Goal: Navigation & Orientation: Understand site structure

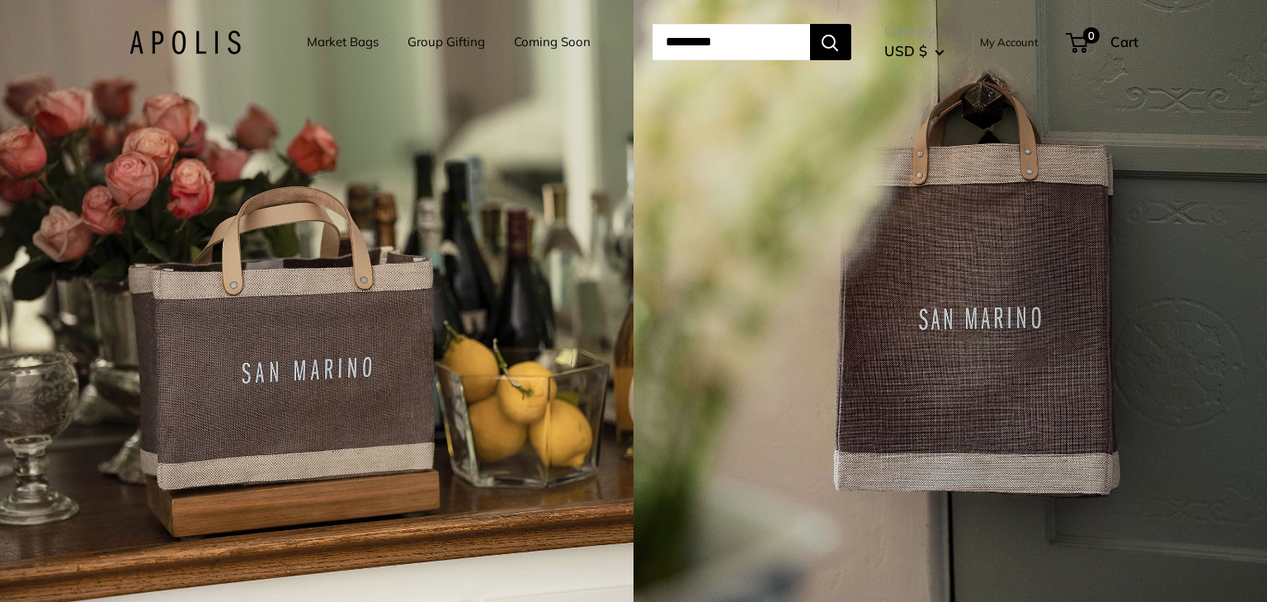
click at [339, 40] on link "Market Bags" at bounding box center [343, 42] width 72 height 23
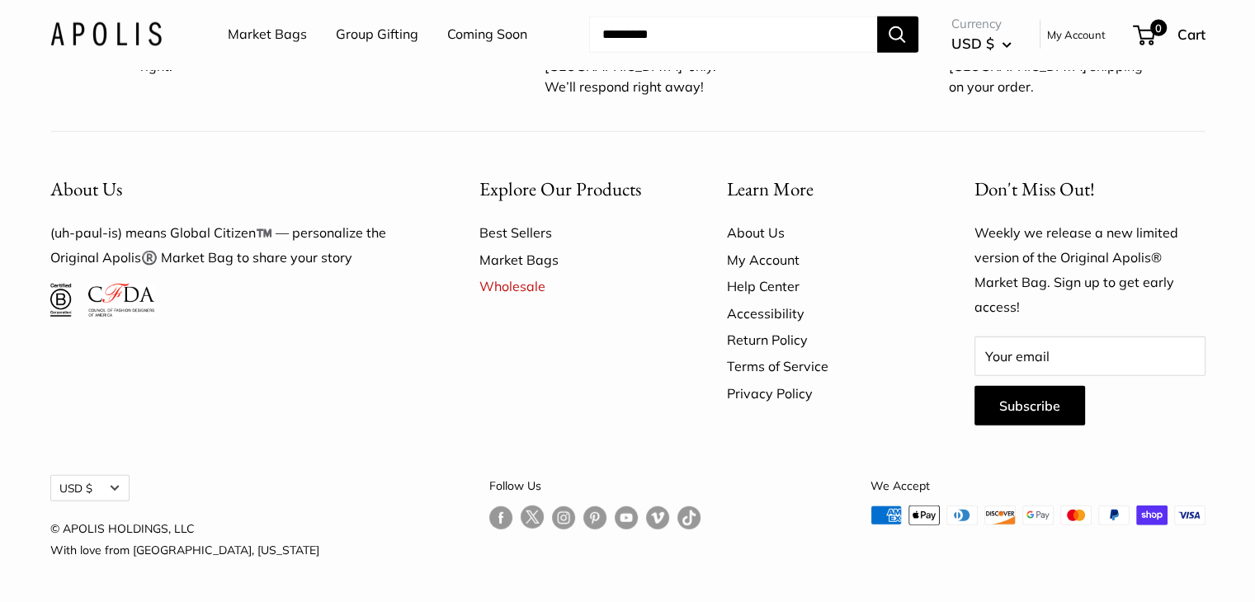
scroll to position [4918, 0]
click at [730, 235] on link "About Us" at bounding box center [822, 232] width 190 height 26
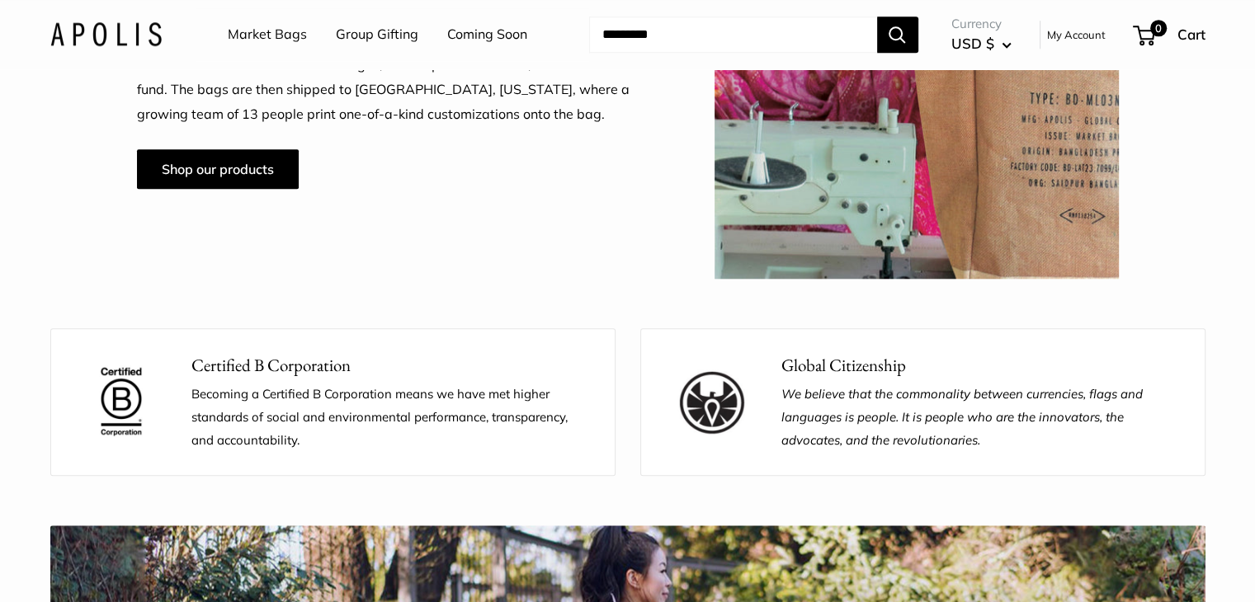
scroll to position [1073, 0]
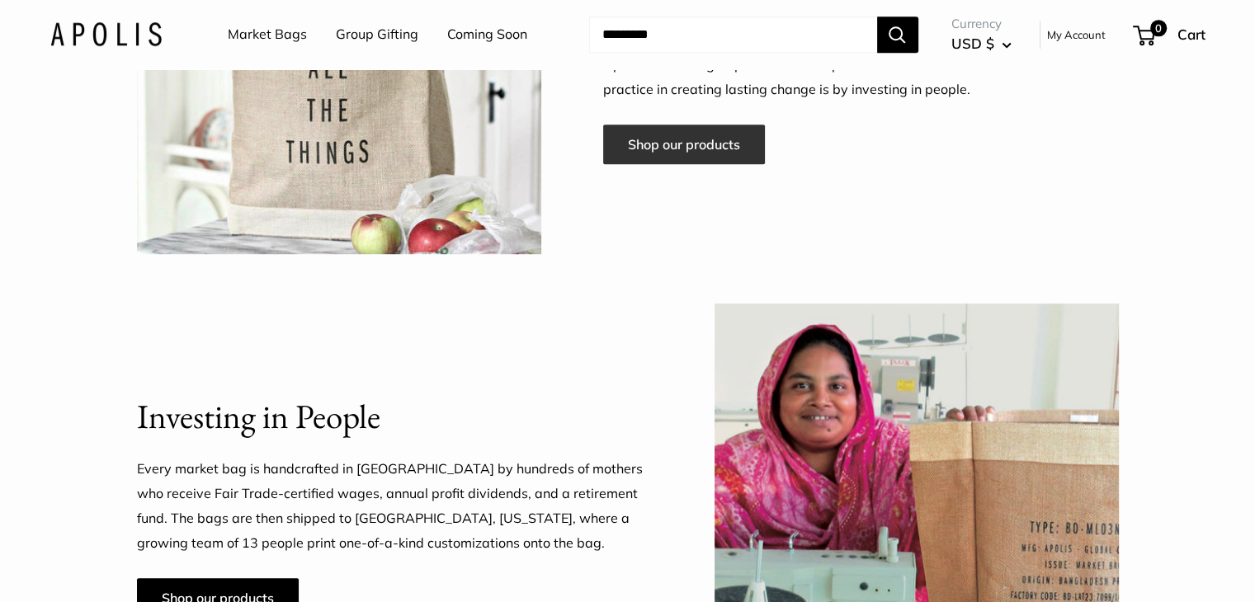
click at [682, 145] on link "Shop our products" at bounding box center [684, 145] width 162 height 40
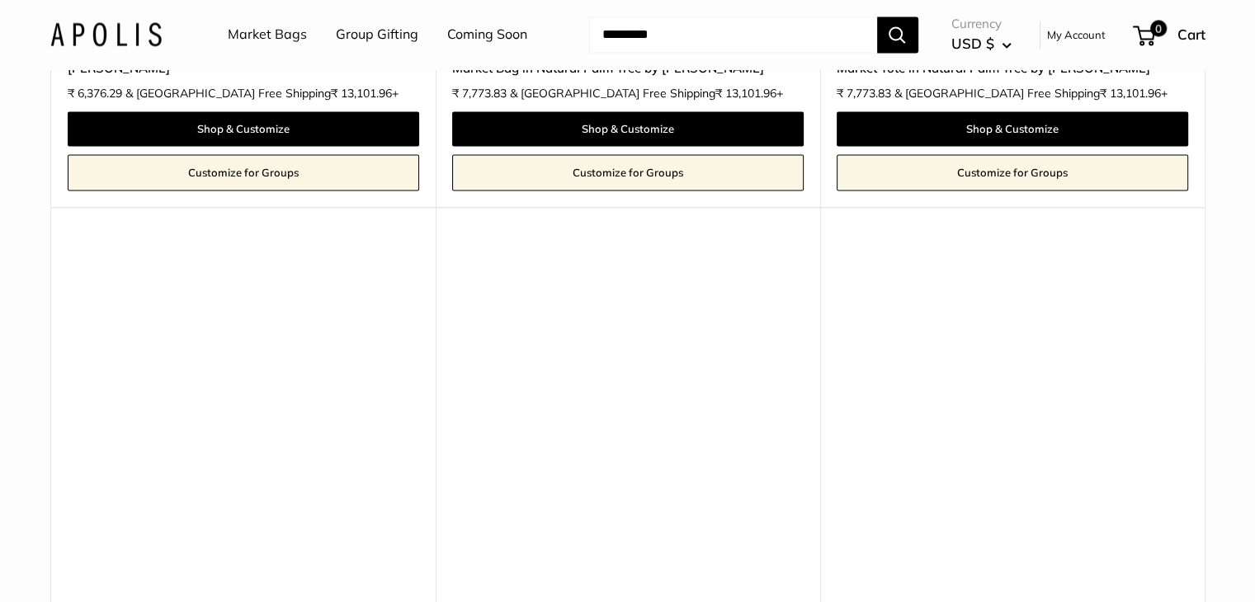
scroll to position [9920, 0]
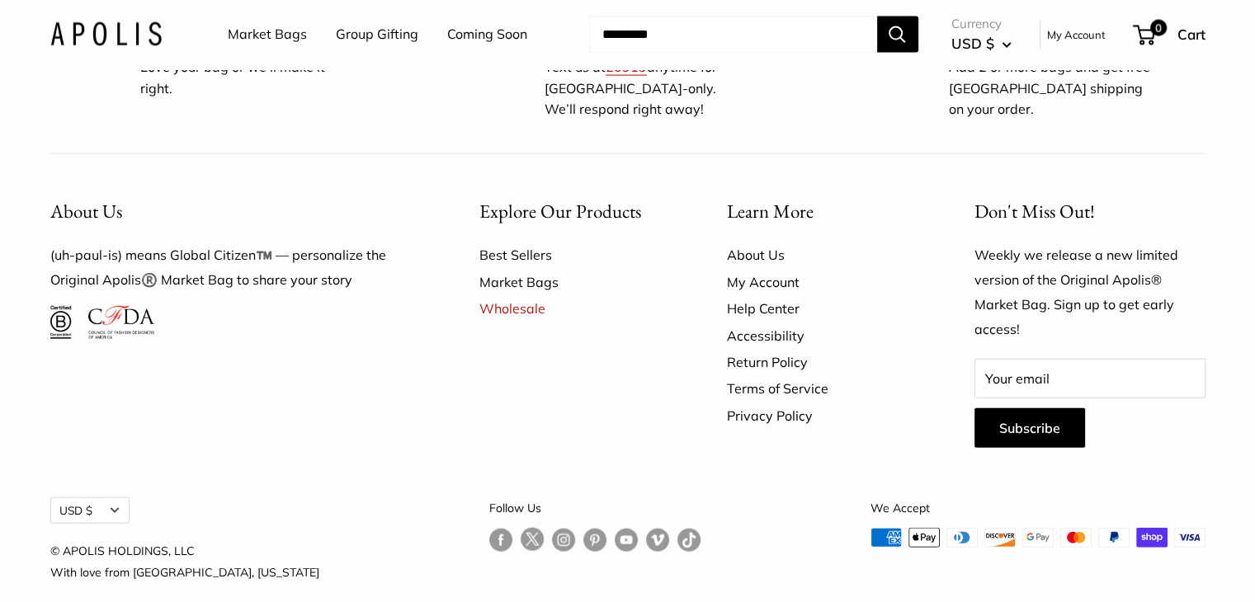
click at [489, 528] on link "Follow us on Facebook" at bounding box center [500, 540] width 23 height 24
click at [741, 349] on link "Return Policy" at bounding box center [822, 362] width 190 height 26
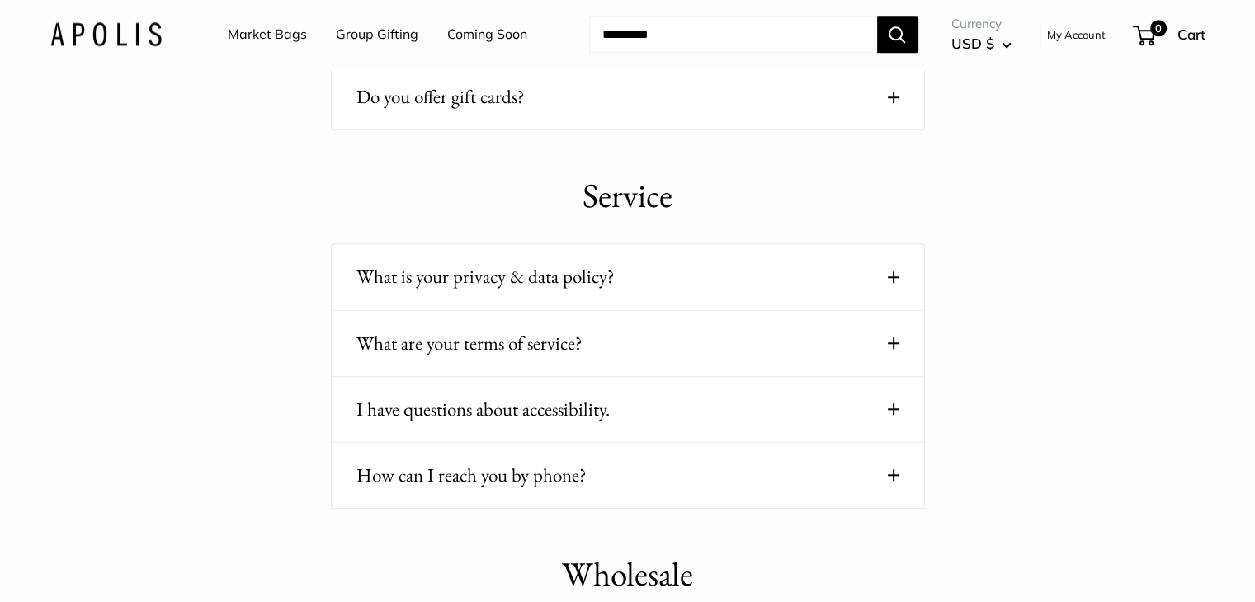
scroll to position [1568, 0]
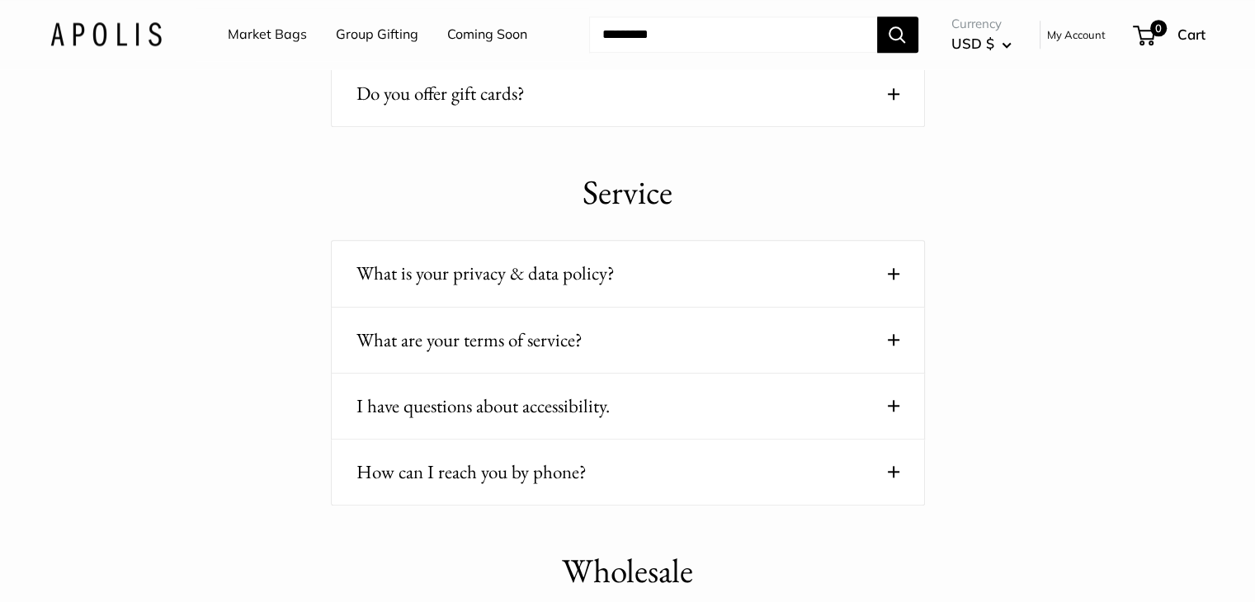
click at [889, 268] on span at bounding box center [894, 274] width 12 height 12
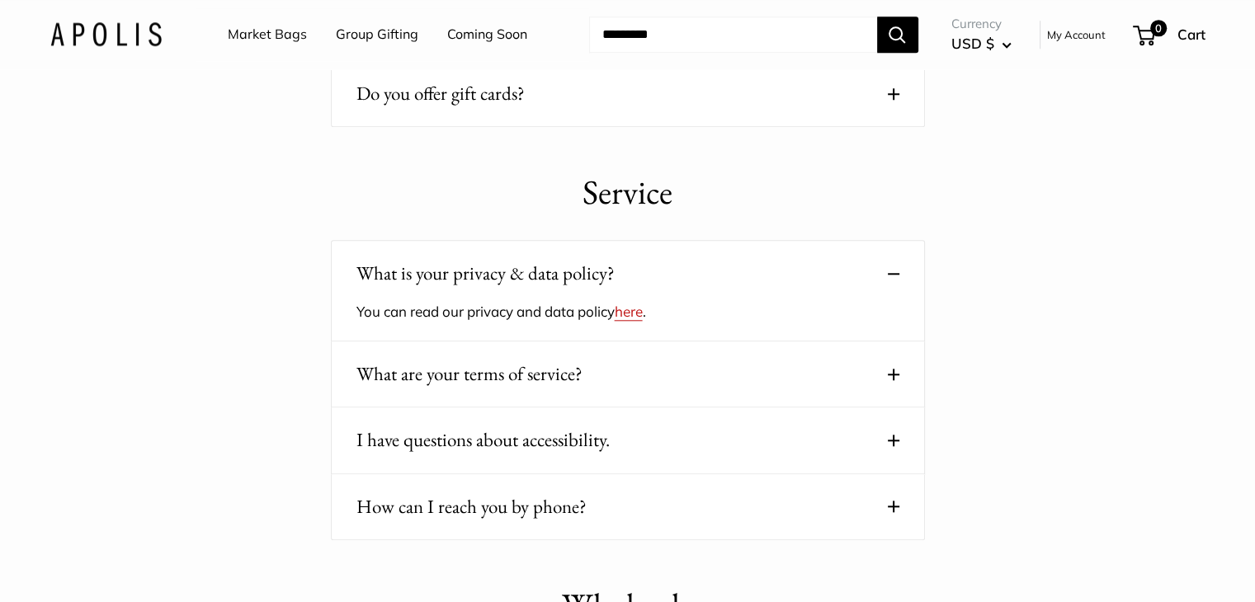
click at [893, 371] on span at bounding box center [894, 375] width 12 height 12
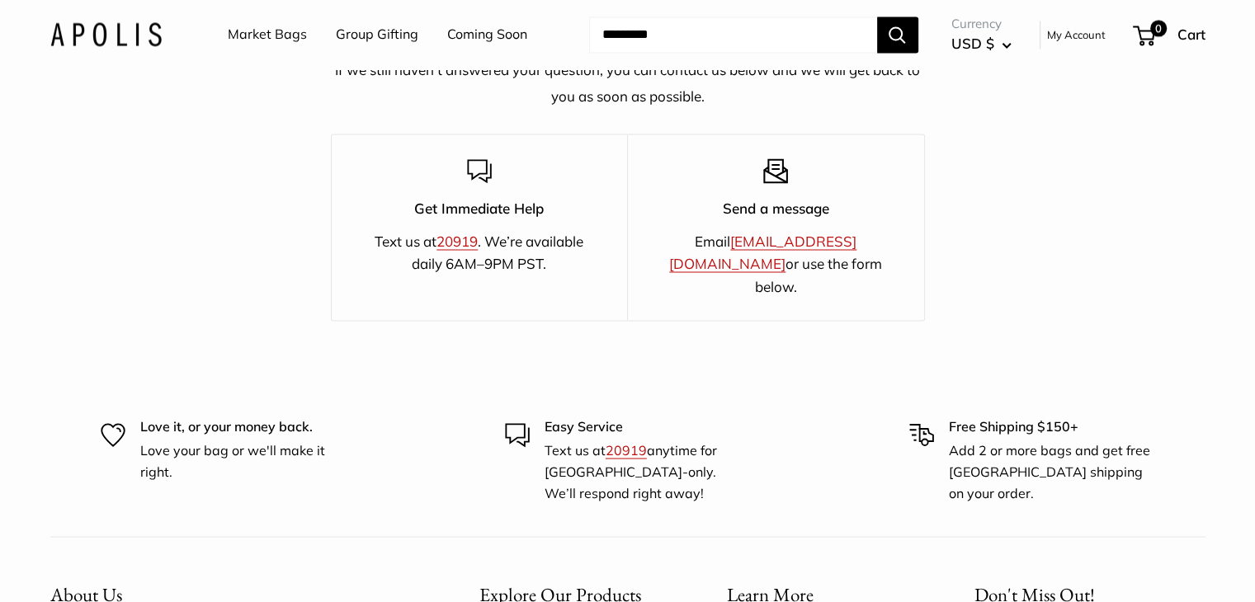
scroll to position [3135, 0]
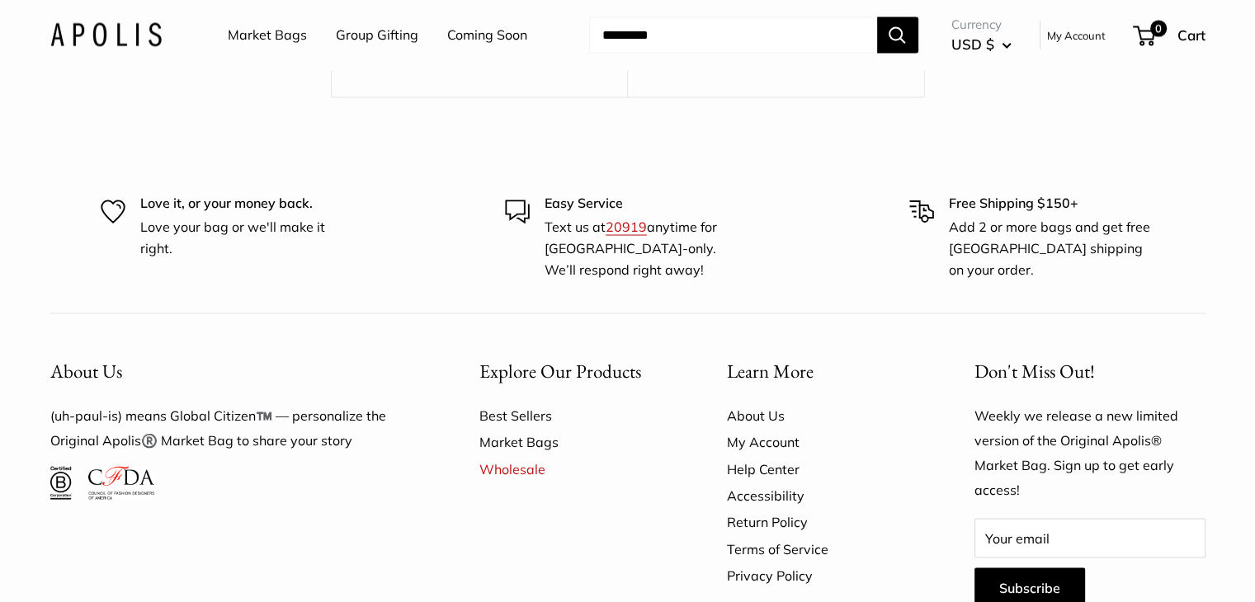
click at [753, 536] on link "Terms of Service" at bounding box center [822, 549] width 190 height 26
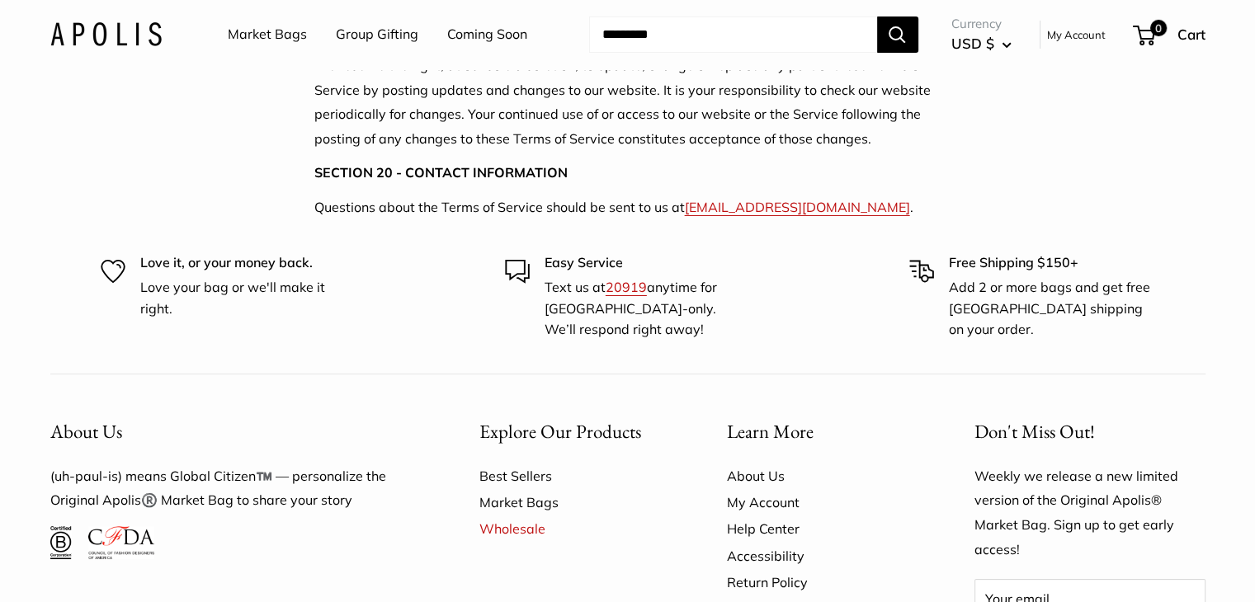
scroll to position [6023, 0]
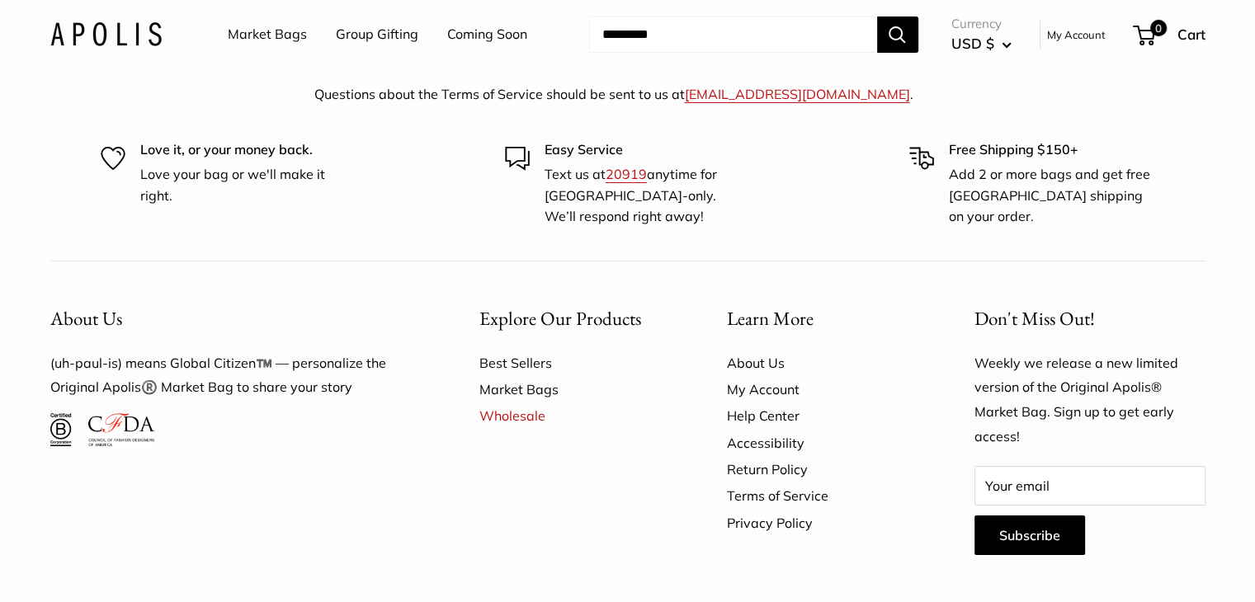
click at [746, 510] on link "Privacy Policy" at bounding box center [822, 523] width 190 height 26
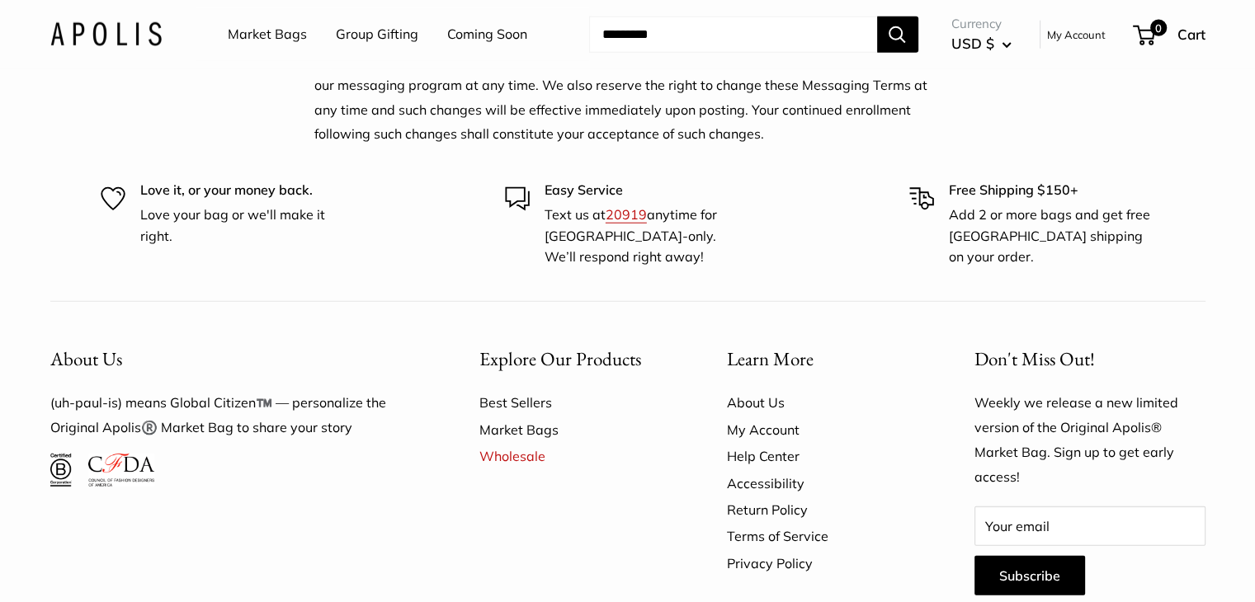
scroll to position [4446, 0]
